Goal: Task Accomplishment & Management: Manage account settings

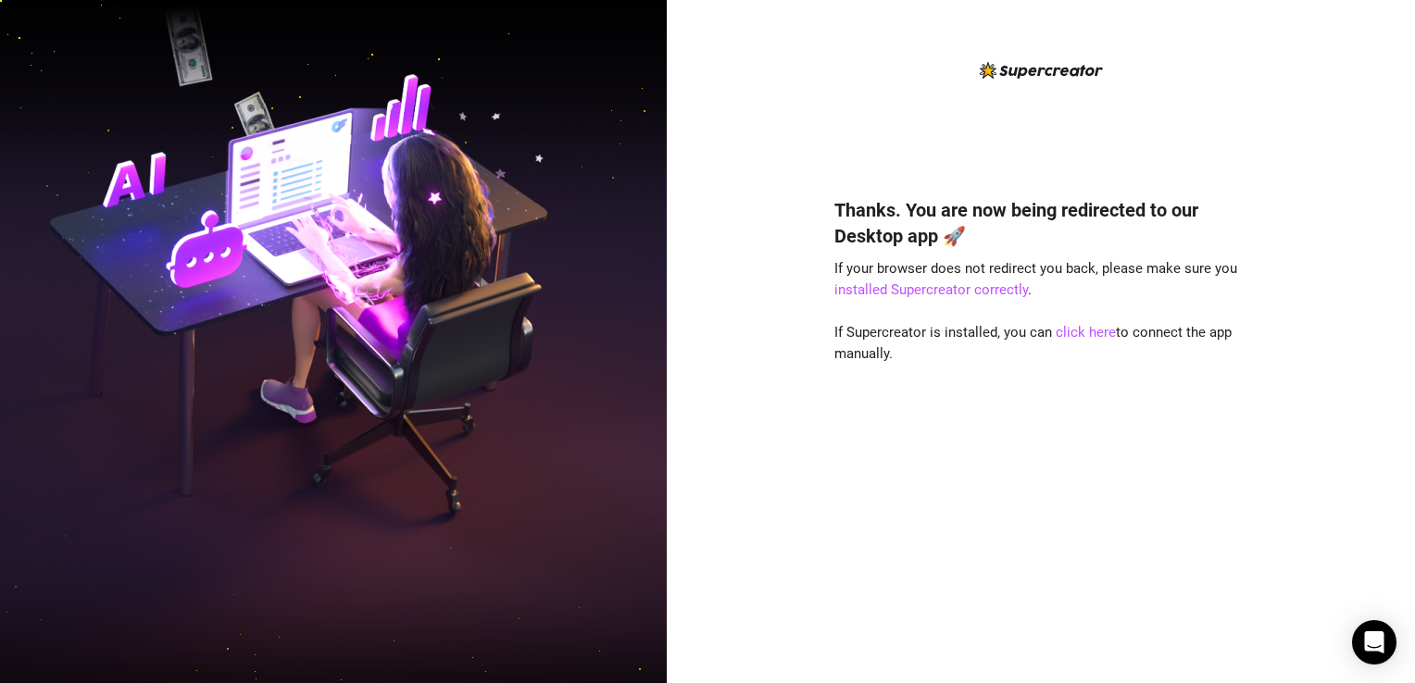
click at [849, 509] on div "Thanks. You are now being redirected to our Desktop app 🚀 If your browser does …" at bounding box center [1040, 412] width 413 height 481
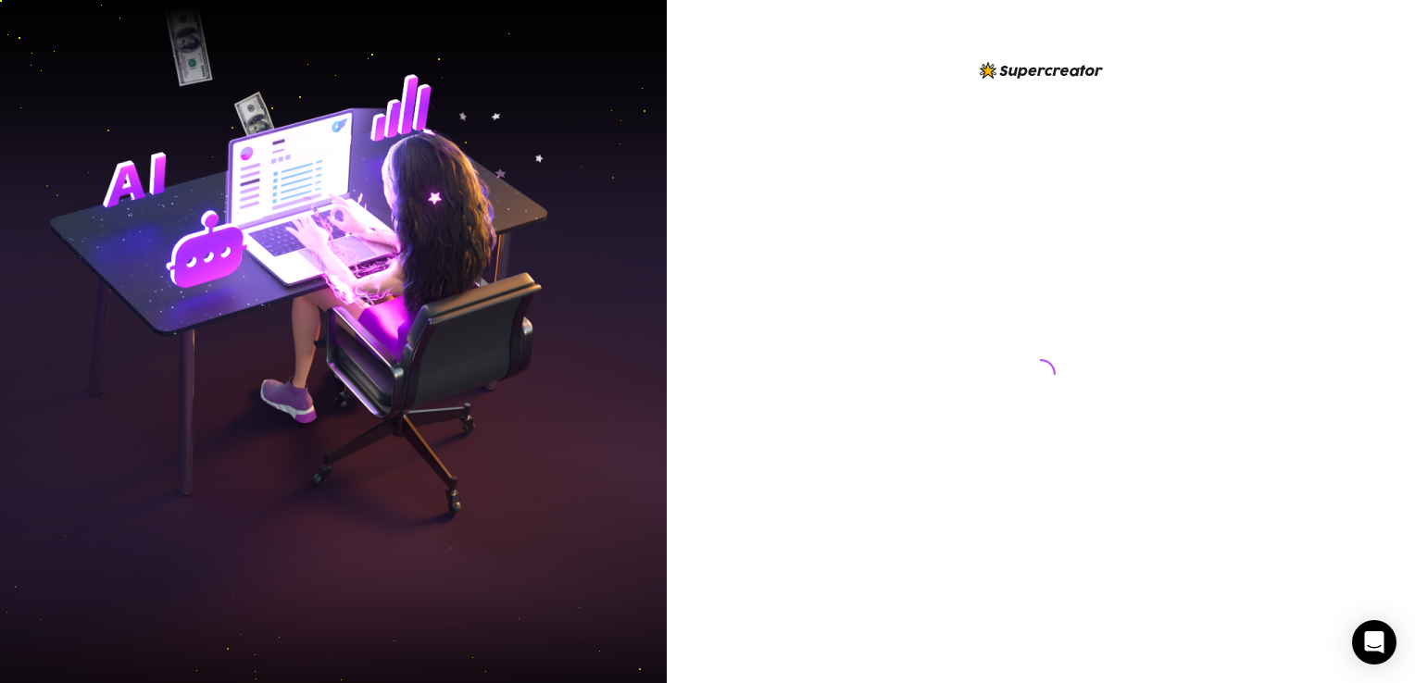
click at [436, 191] on img at bounding box center [333, 342] width 667 height 836
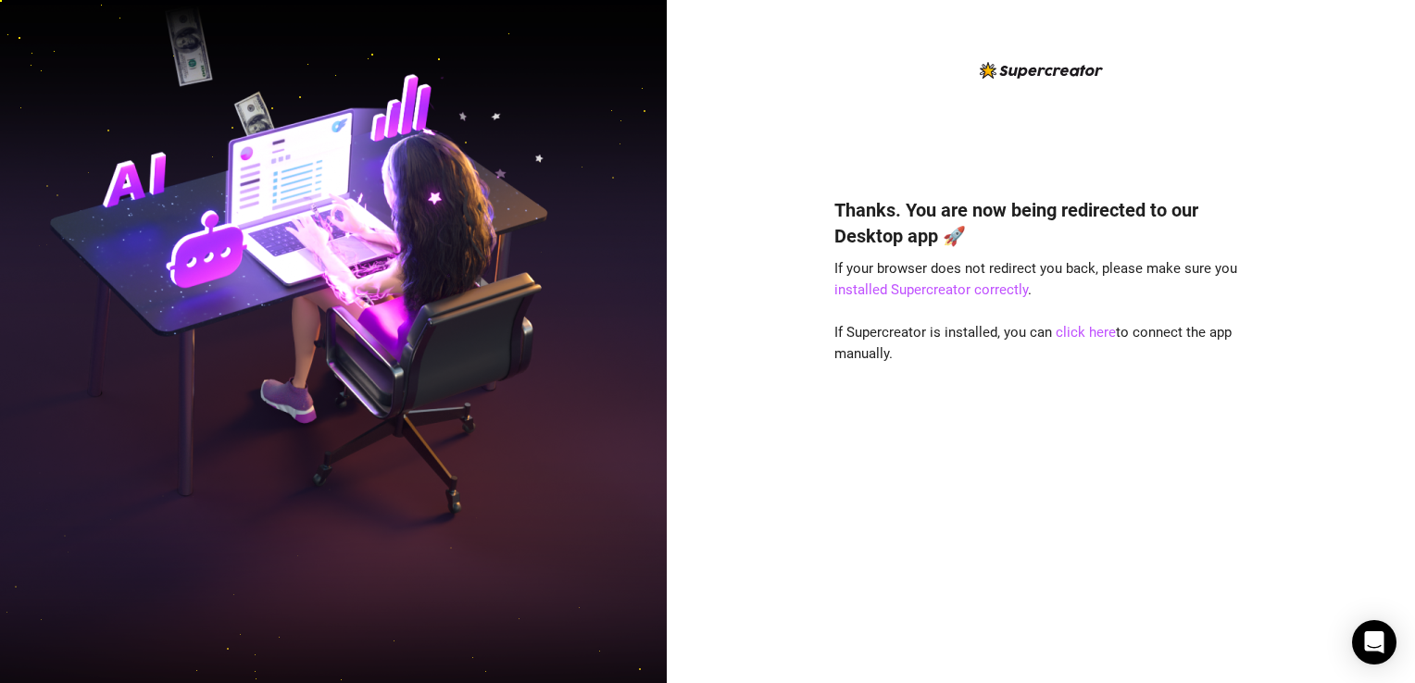
click at [1034, 72] on img at bounding box center [1041, 70] width 123 height 17
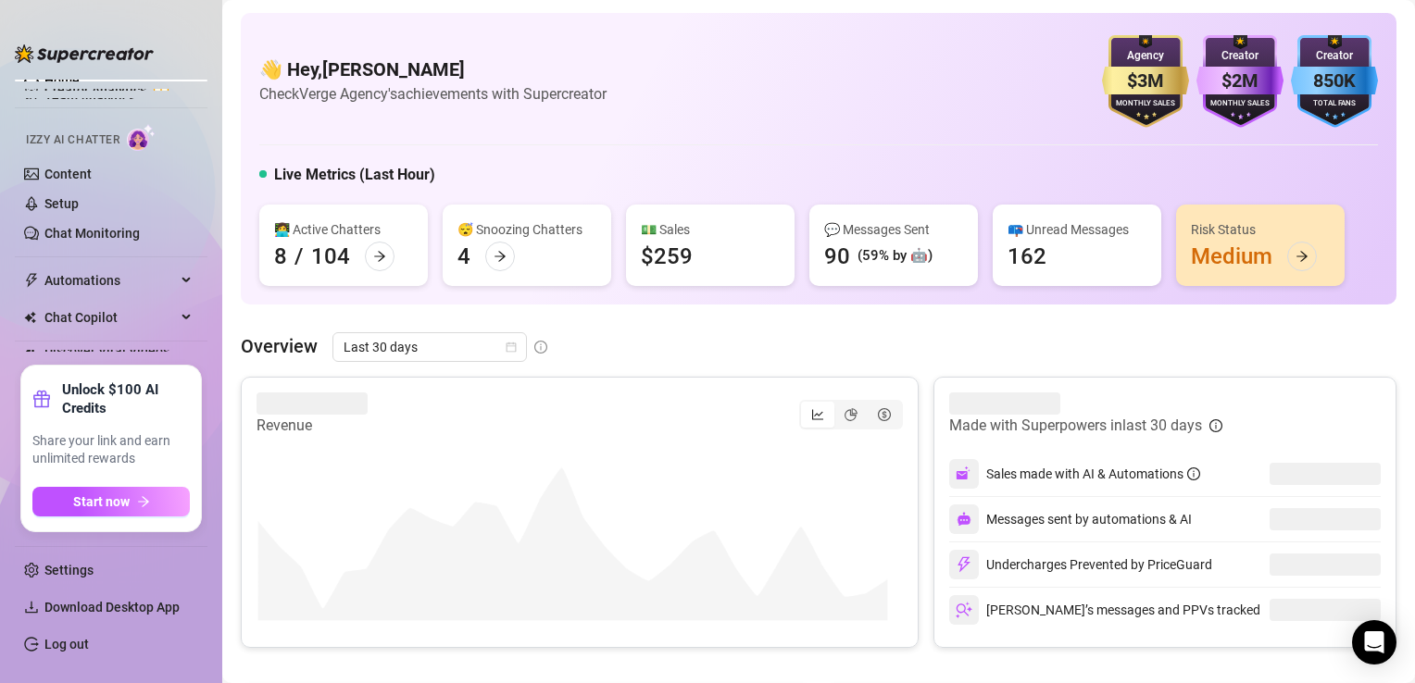
click at [55, 649] on link "Log out" at bounding box center [66, 644] width 44 height 15
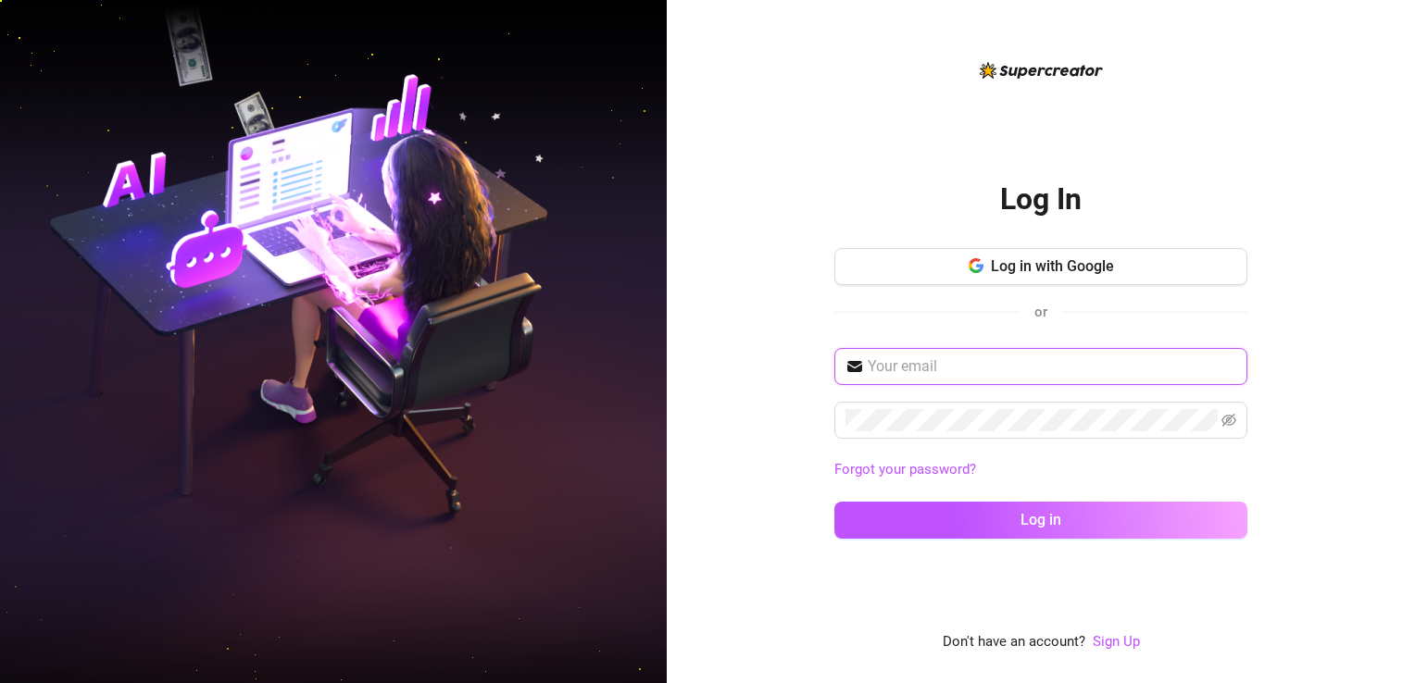
click at [1003, 363] on input "text" at bounding box center [1052, 367] width 369 height 22
type input "[EMAIL_ADDRESS][DOMAIN_NAME]"
click at [1011, 433] on span at bounding box center [1040, 420] width 413 height 37
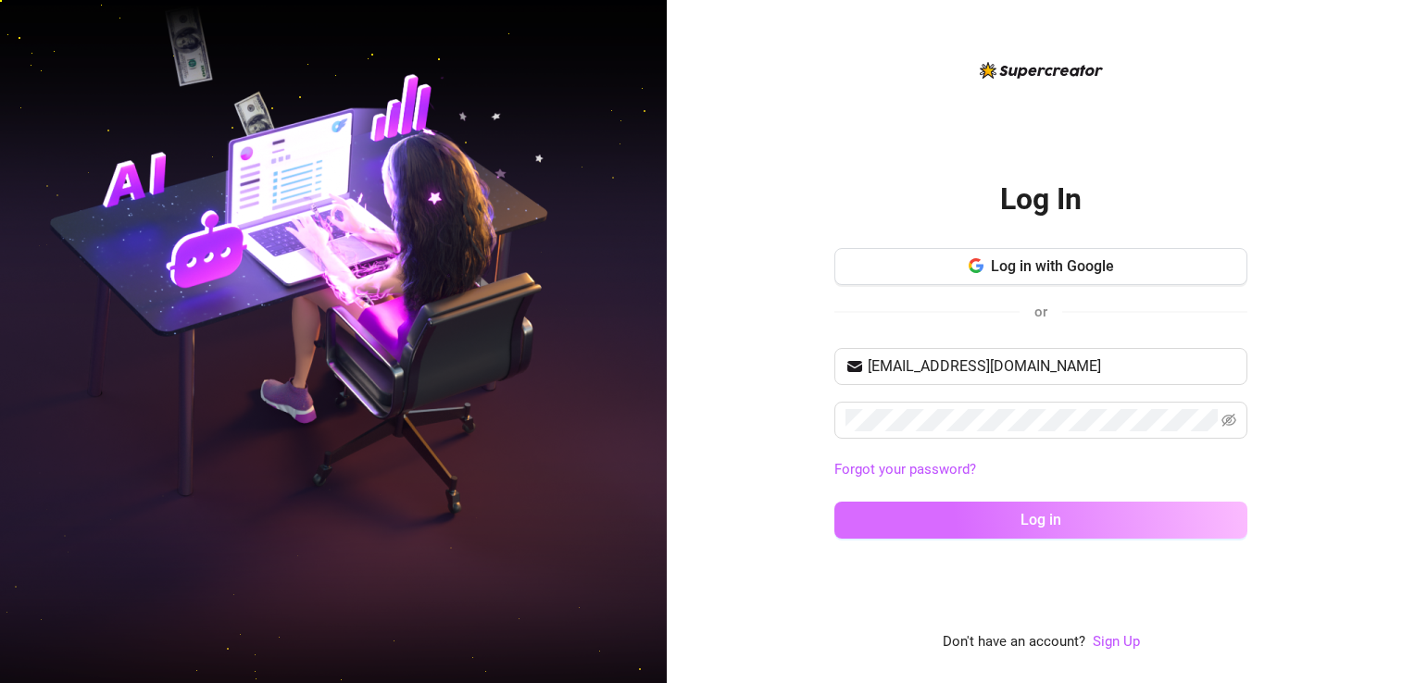
click at [1030, 509] on button "Log in" at bounding box center [1040, 520] width 413 height 37
